Goal: Navigation & Orientation: Understand site structure

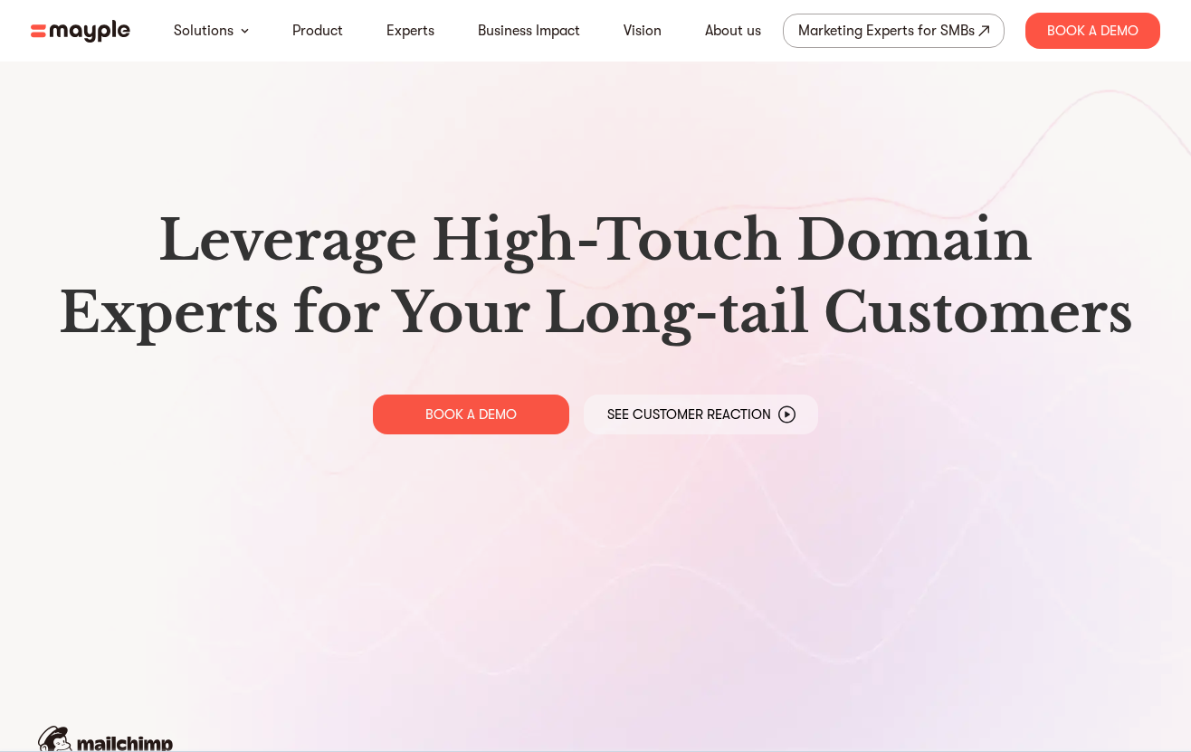
click at [121, 29] on img at bounding box center [81, 31] width 100 height 23
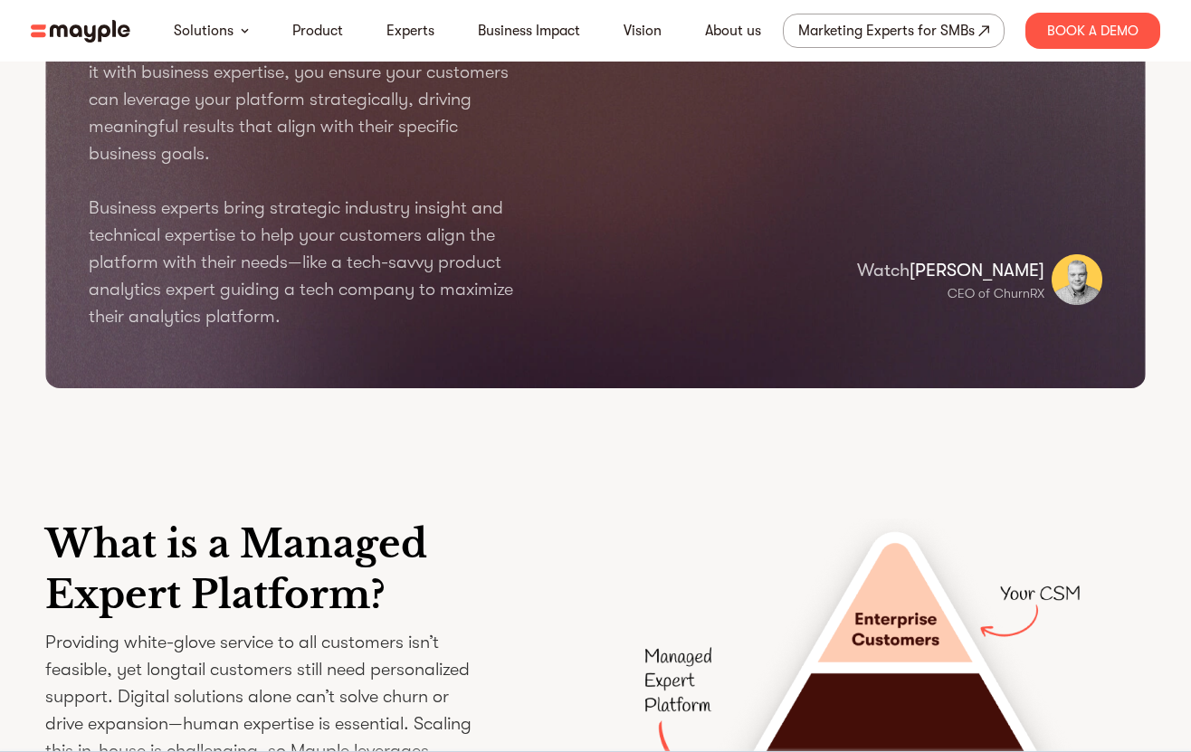
scroll to position [2269, 0]
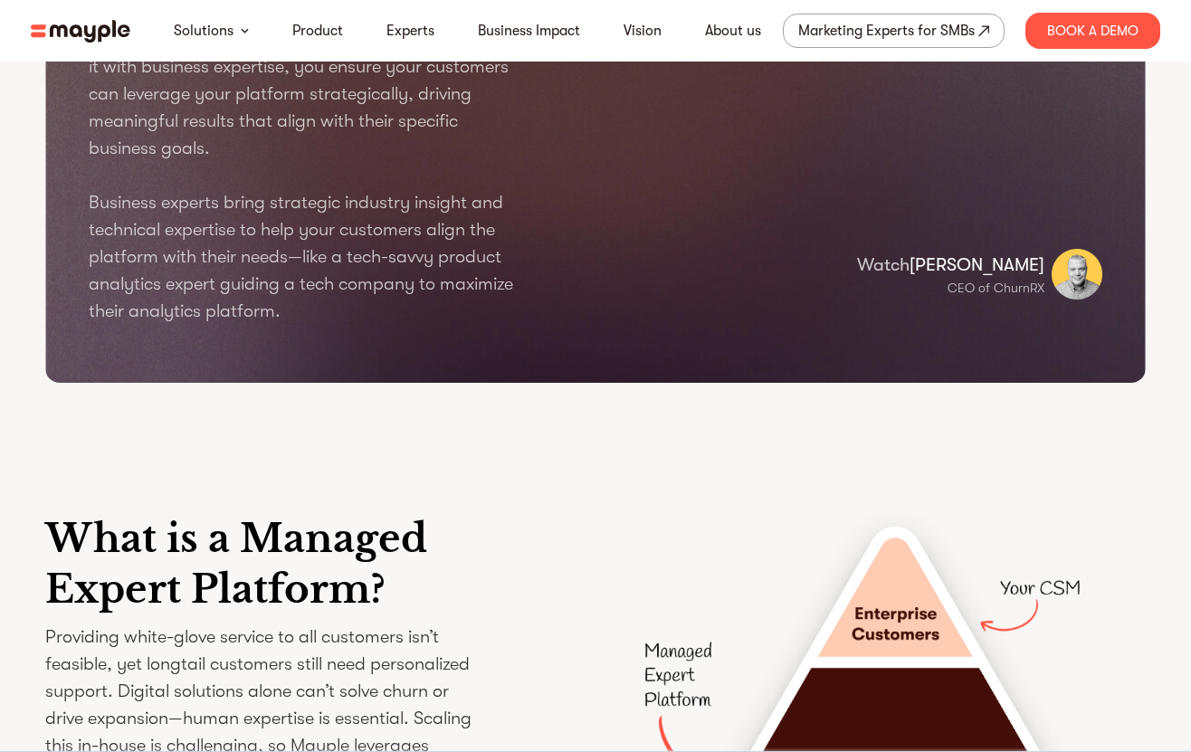
click at [596, 562] on div "What is a Managed Expert Platform? Providing white-glove service to all custome…" at bounding box center [595, 733] width 1159 height 614
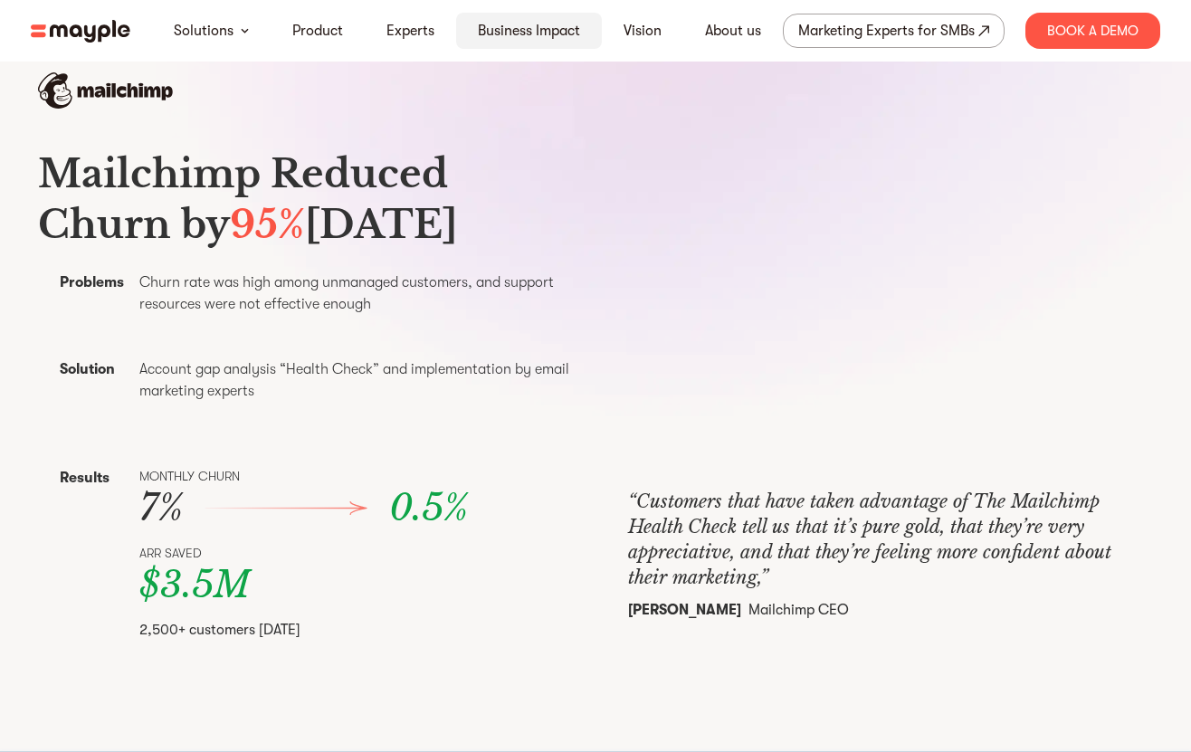
scroll to position [0, 0]
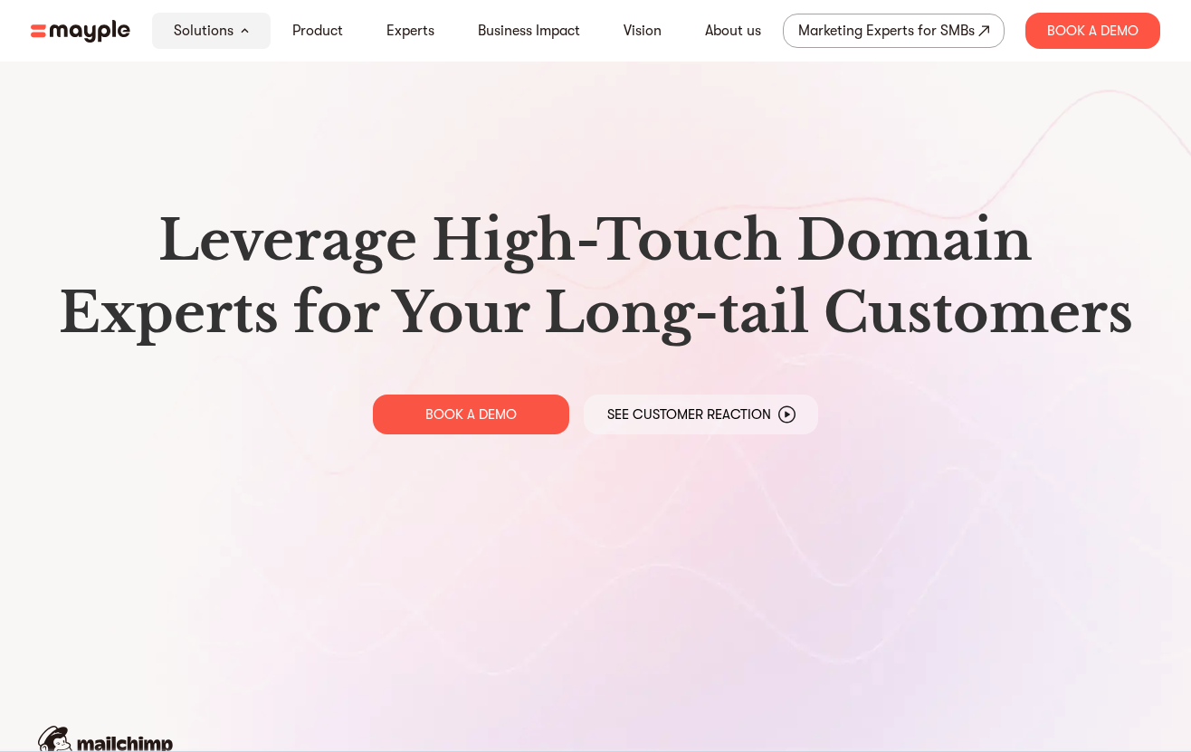
click at [270, 529] on div "Leverage High-Touch Domain Experts for Your Long-tail Customers BOOK A DEMO See…" at bounding box center [595, 319] width 1159 height 639
click at [404, 33] on link "Experts" at bounding box center [411, 31] width 48 height 22
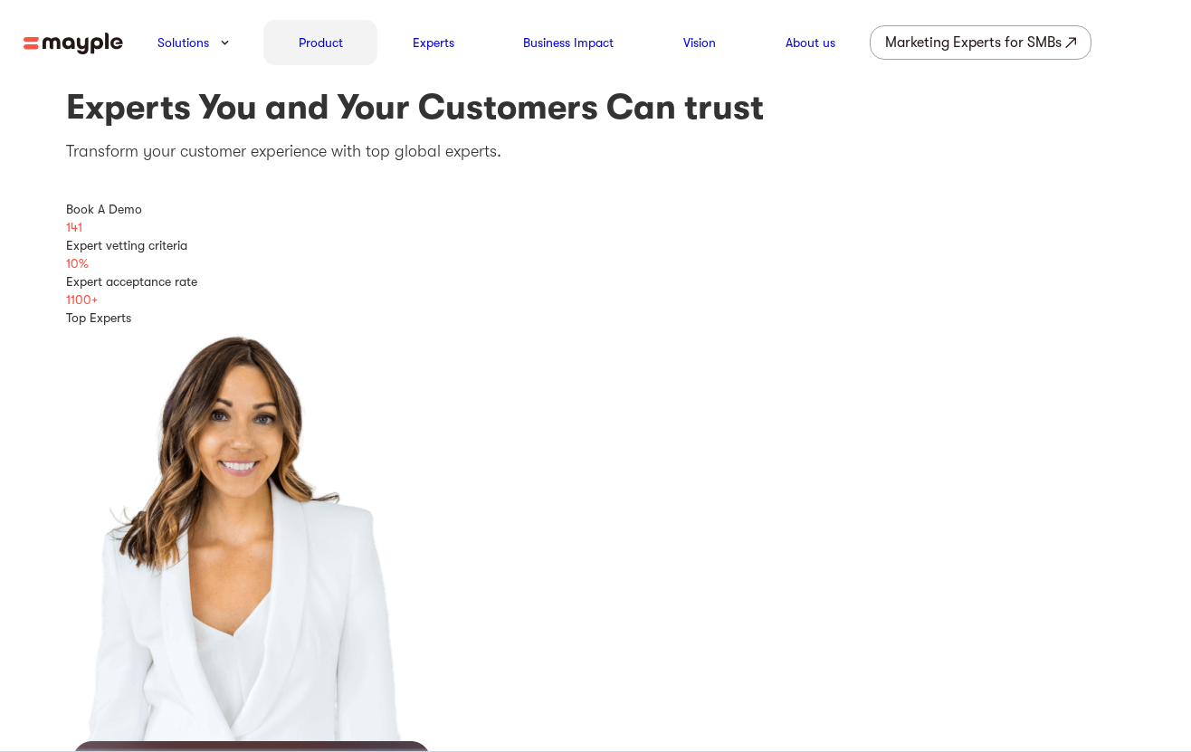
click at [318, 65] on div "Product" at bounding box center [320, 42] width 114 height 45
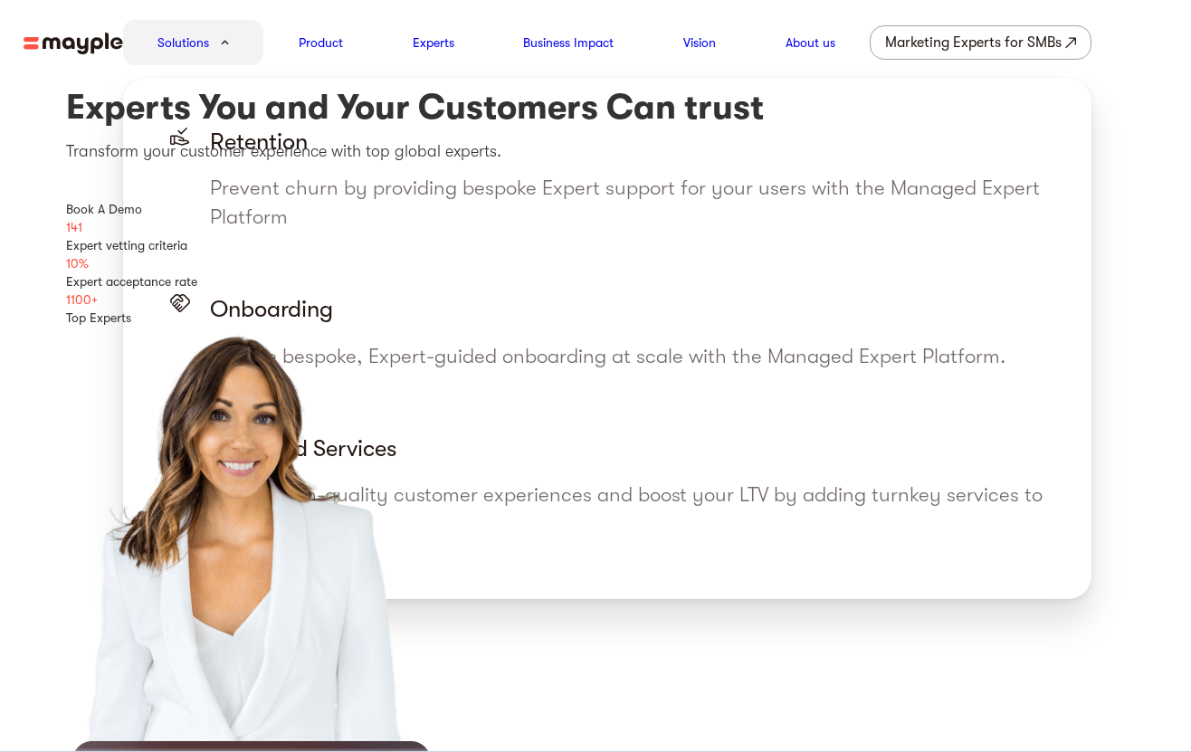
click at [226, 57] on div "Solutions" at bounding box center [193, 42] width 141 height 45
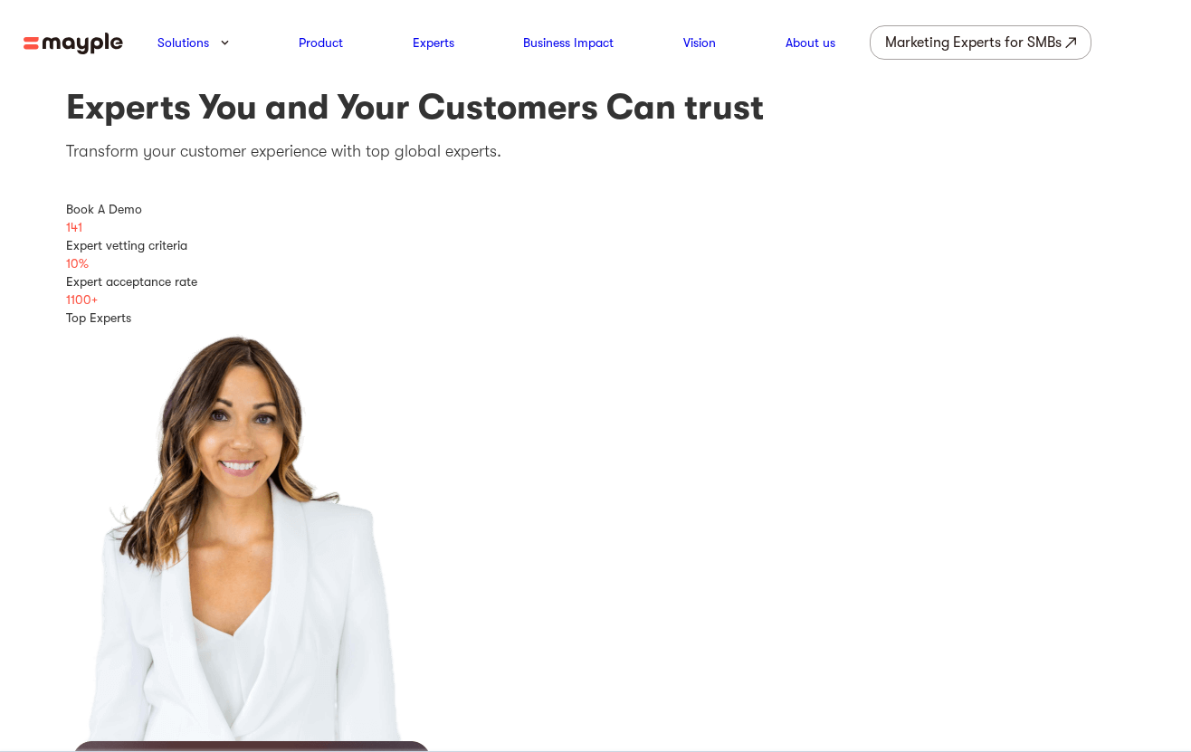
click at [94, 49] on img at bounding box center [74, 44] width 100 height 23
